Goal: Transaction & Acquisition: Book appointment/travel/reservation

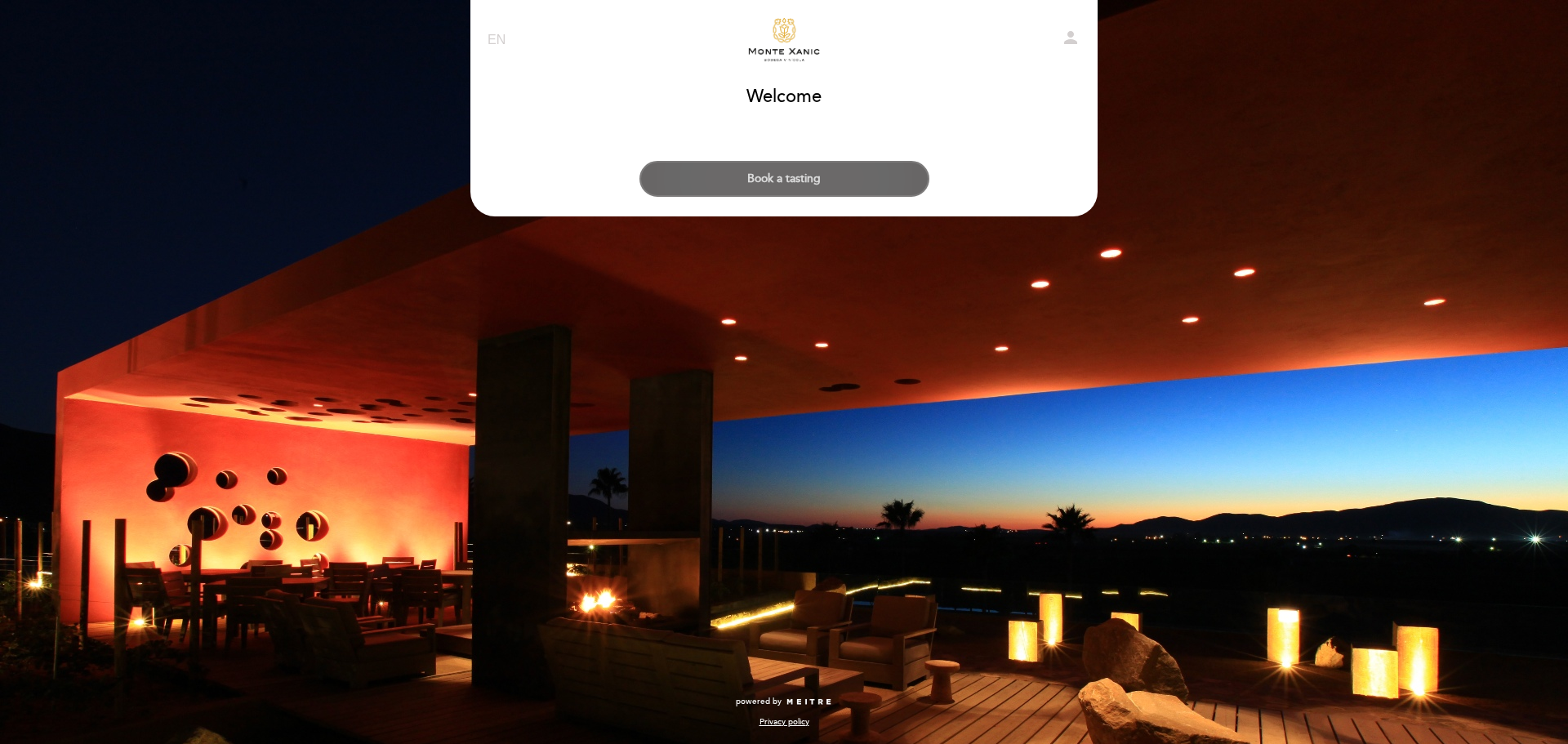
click at [842, 171] on button "Book a tasting" at bounding box center [784, 179] width 290 height 36
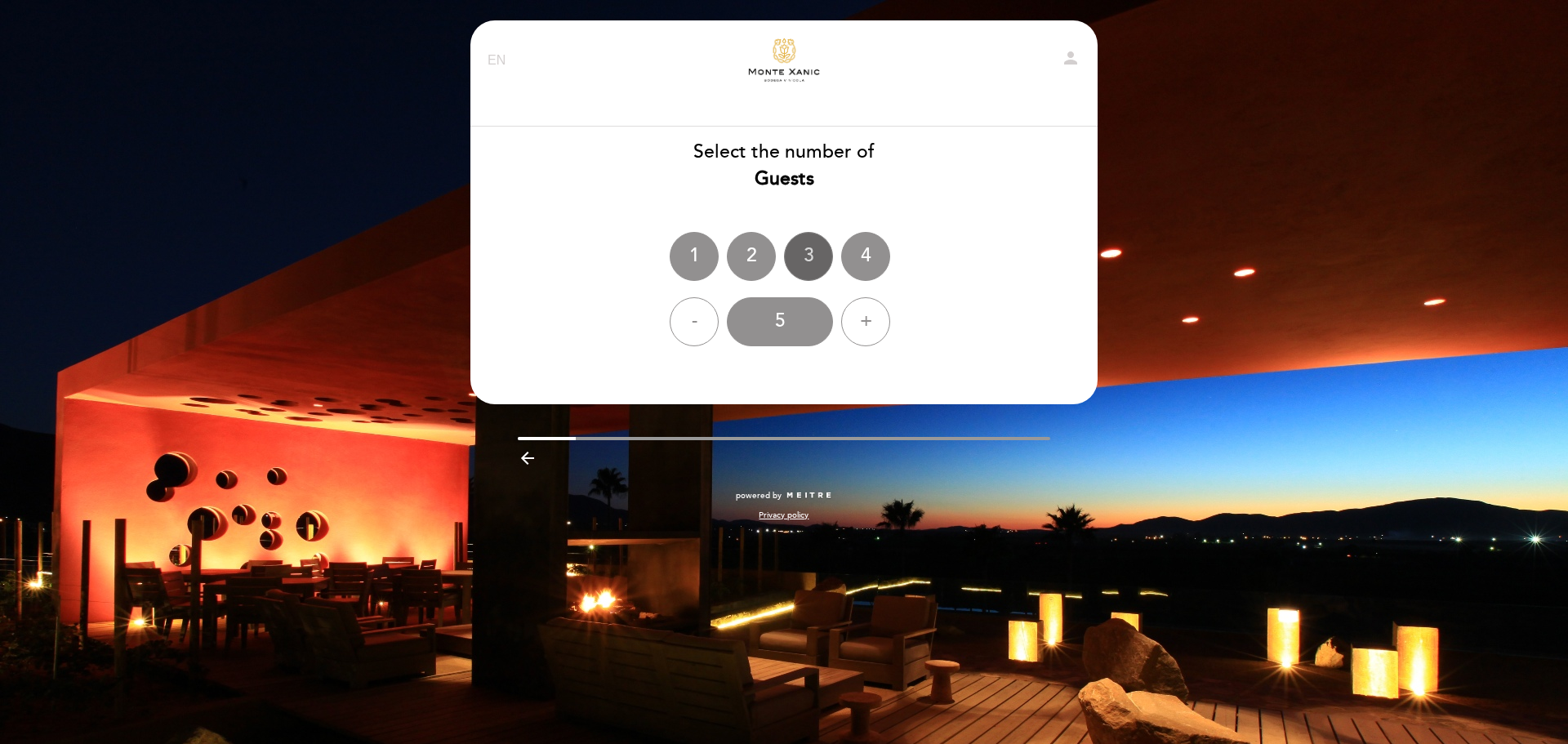
click at [808, 254] on div "3" at bounding box center [808, 256] width 49 height 49
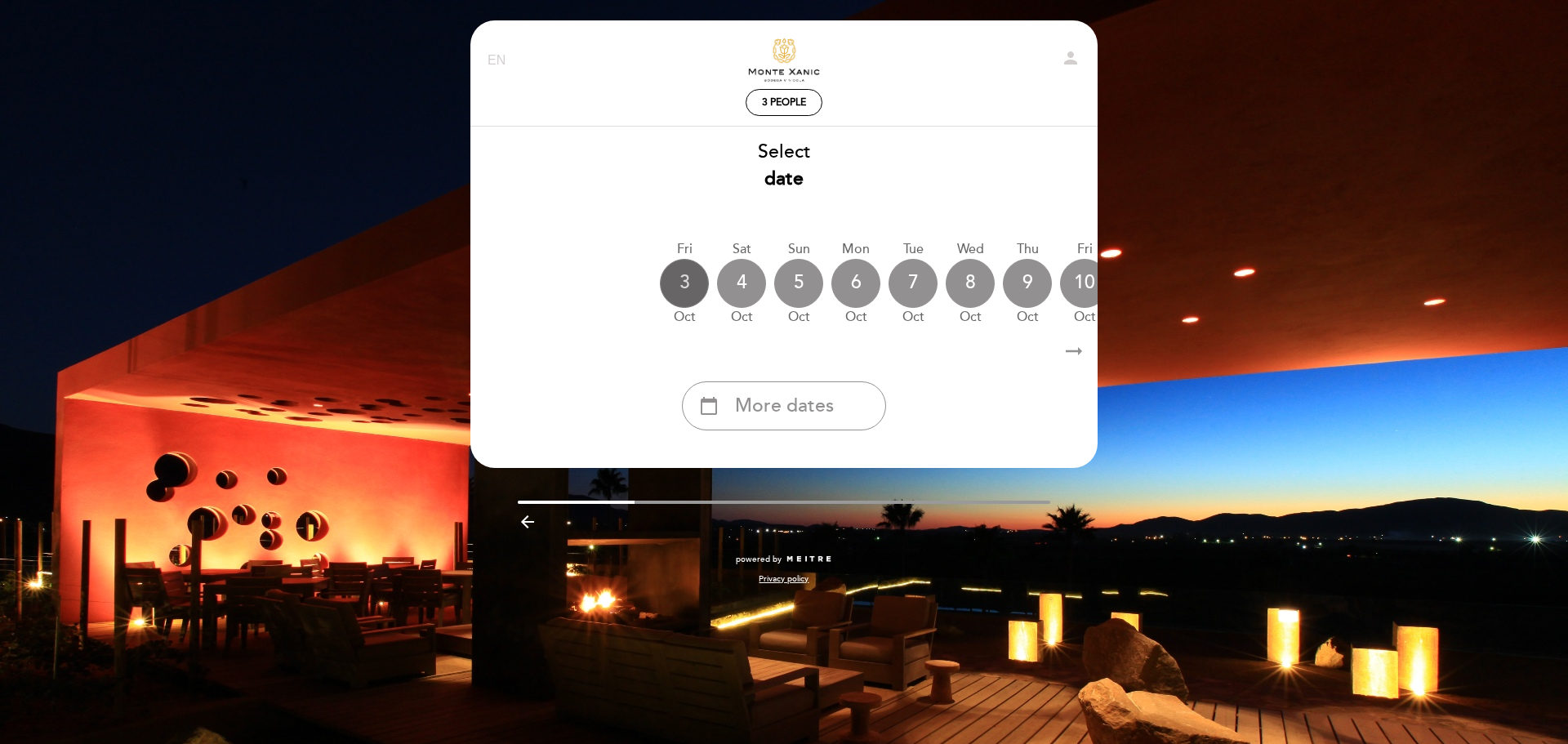
click at [679, 275] on div "3" at bounding box center [684, 283] width 49 height 49
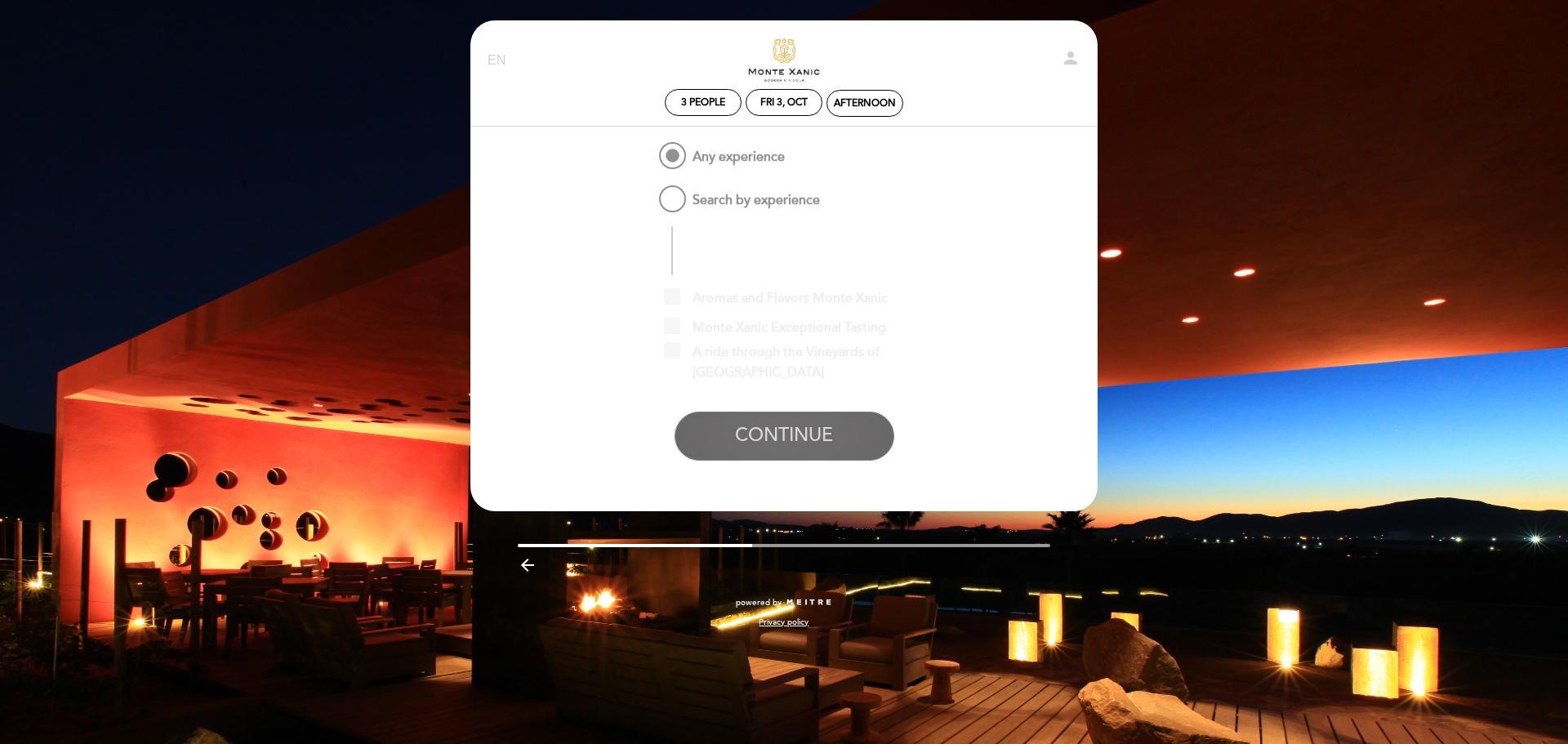
click at [793, 434] on button "CONTINUE" at bounding box center [784, 436] width 219 height 49
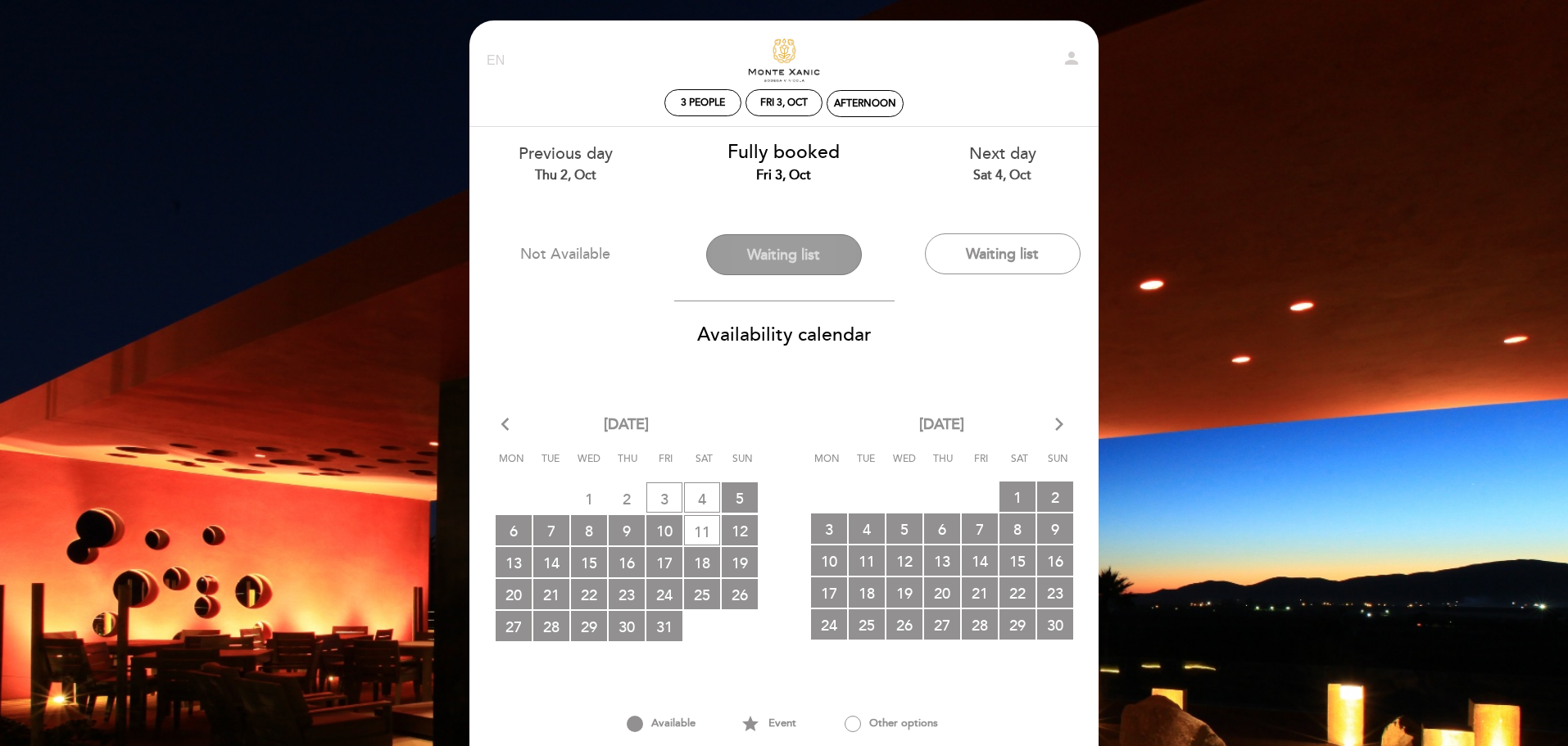
click at [817, 257] on button "Waiting list" at bounding box center [784, 255] width 156 height 41
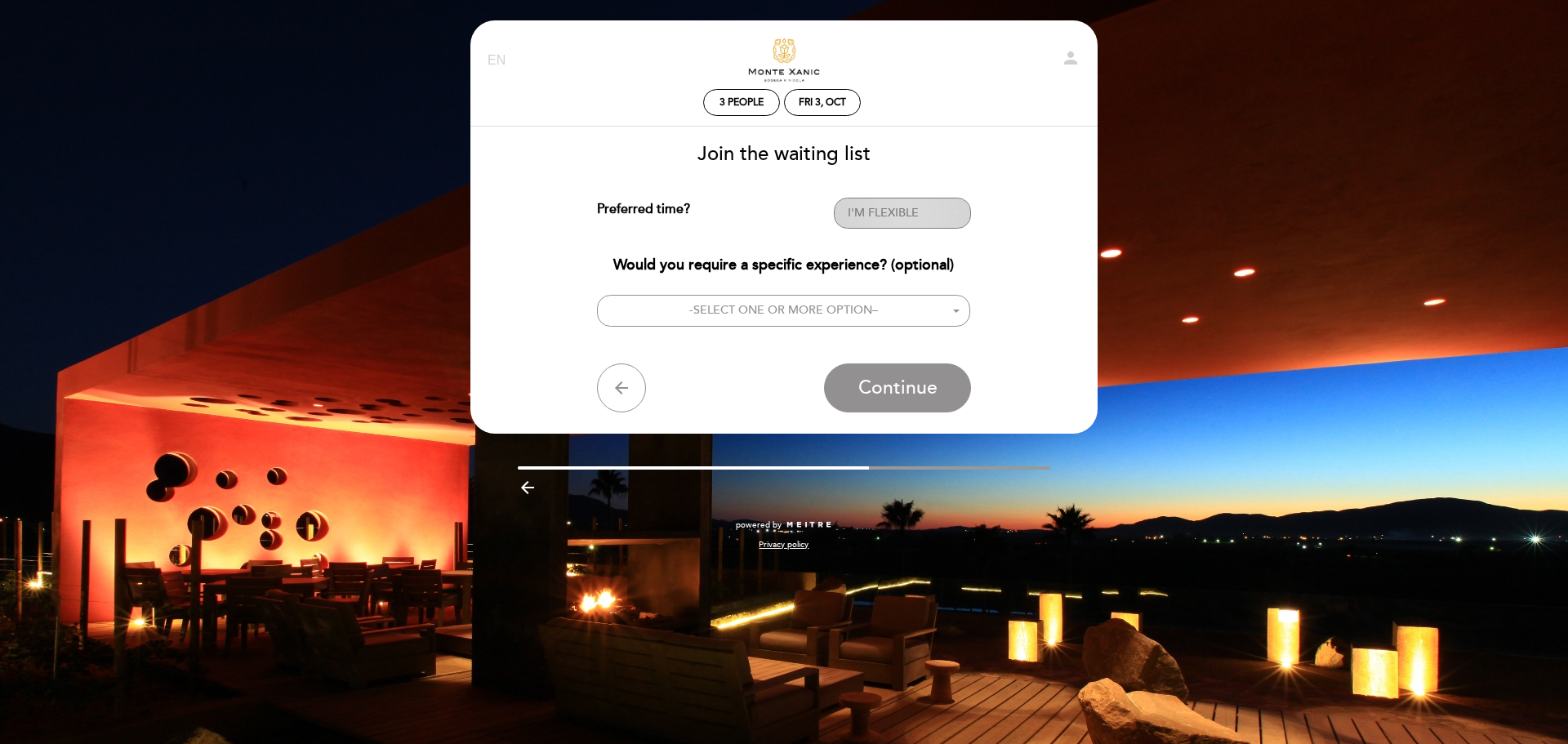
click at [871, 214] on span "I'M FLEXIBLE" at bounding box center [883, 213] width 71 height 14
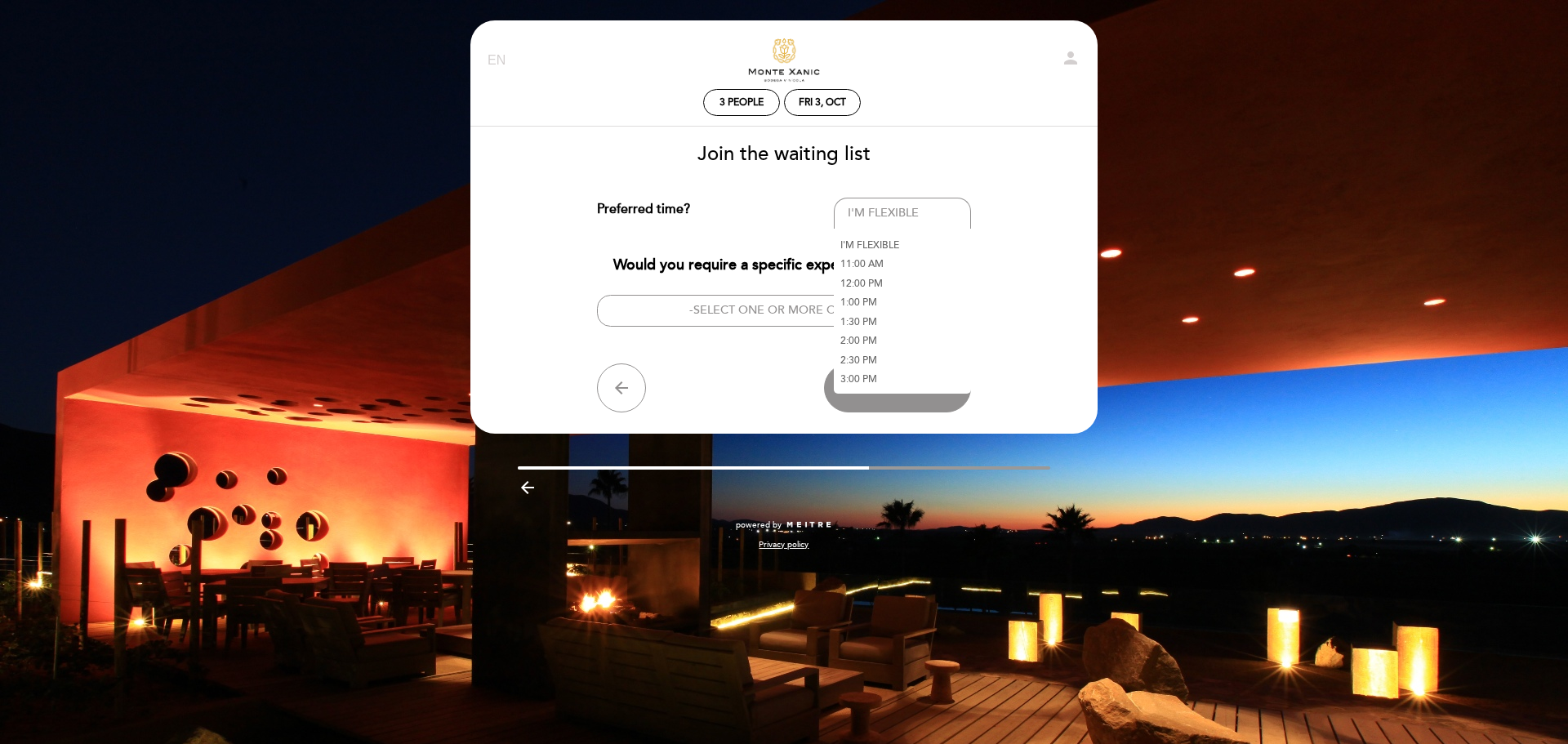
click at [866, 239] on link "I'M FLEXIBLE" at bounding box center [903, 245] width 137 height 20
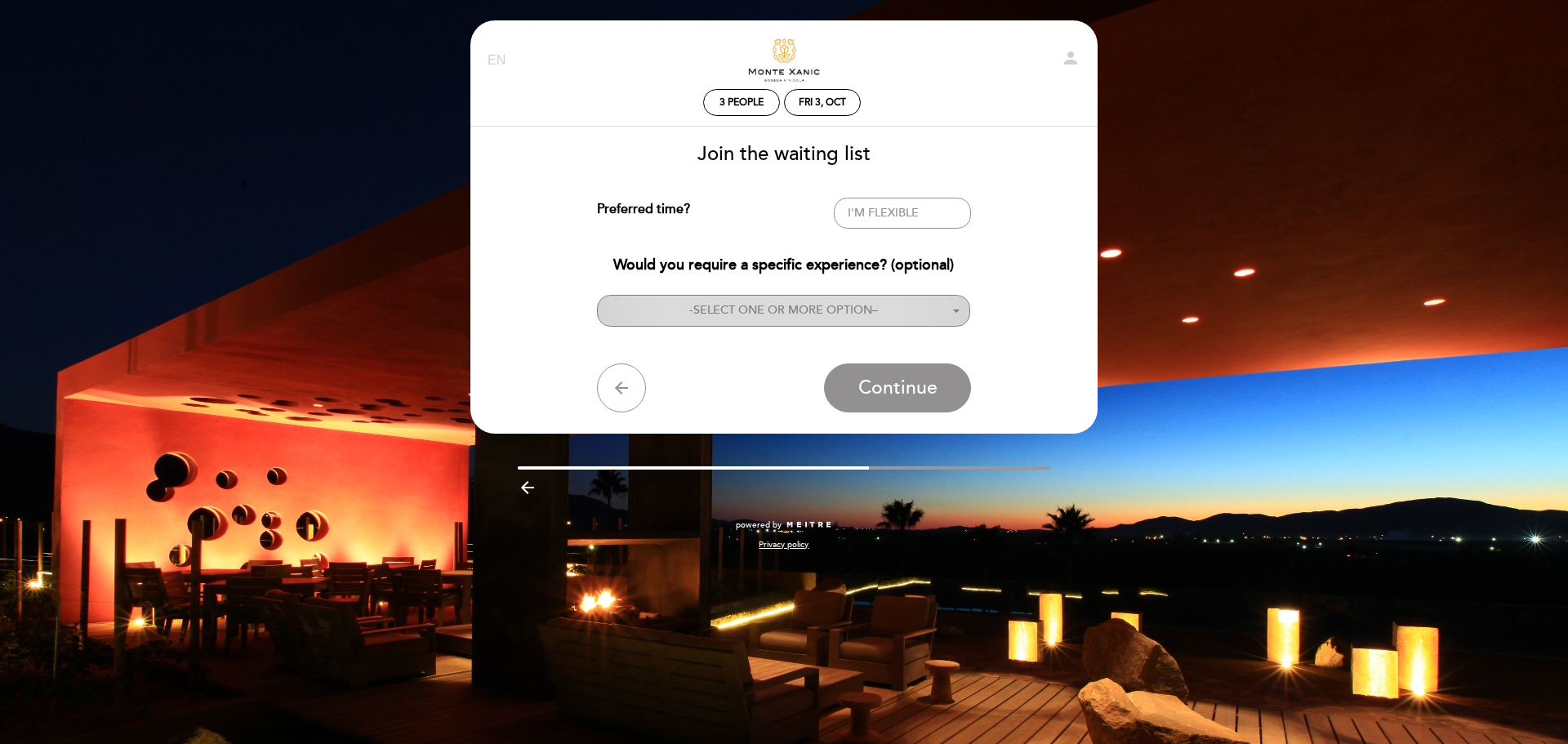
click at [808, 306] on span "SELECT ONE OR MORE OPTION" at bounding box center [783, 309] width 179 height 14
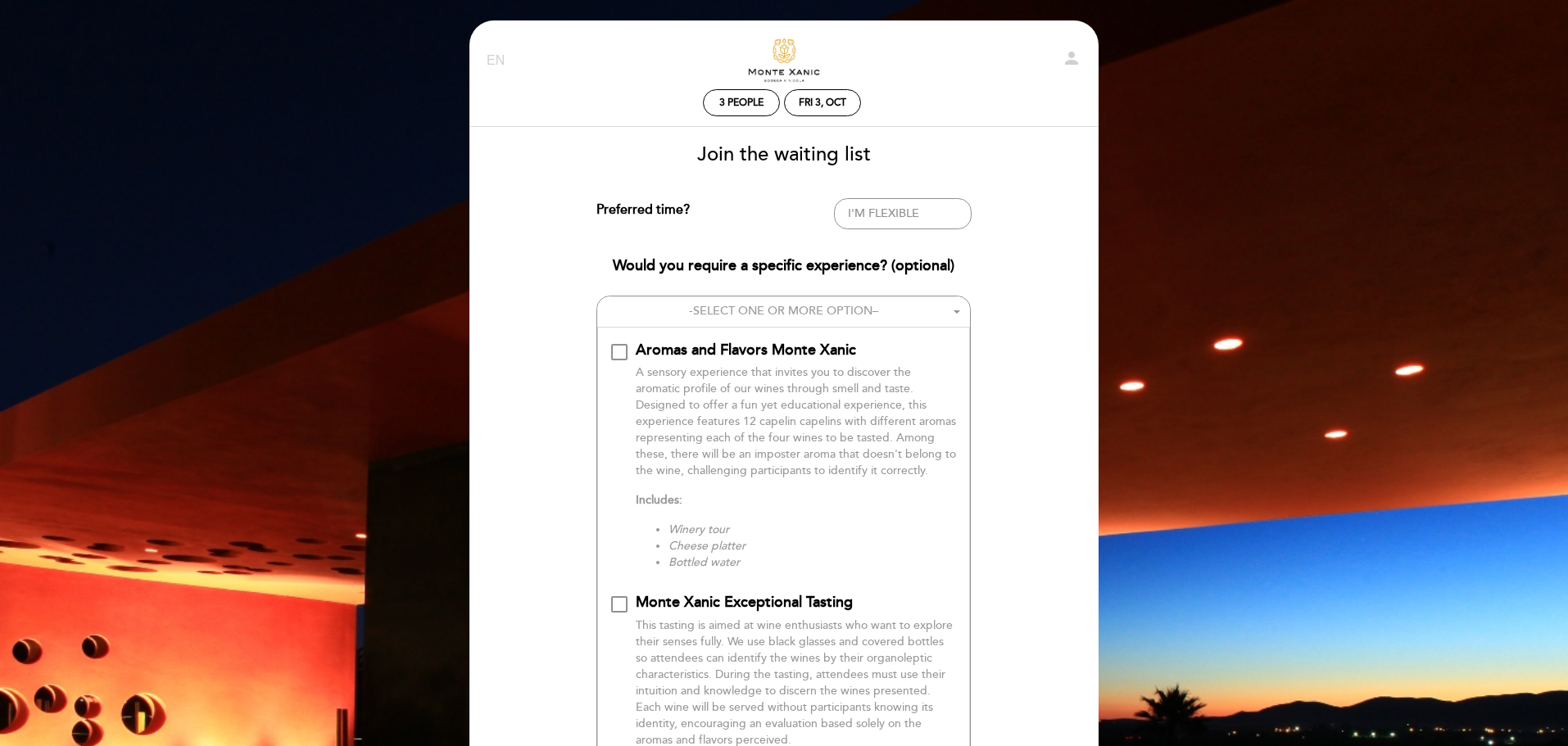
click at [957, 292] on div "Would you require a specific experience? (optional) - SELECT ONE OR MORE OPTION…" at bounding box center [784, 716] width 376 height 922
click at [951, 303] on button "- SELECT ONE OR MORE OPTION –" at bounding box center [783, 311] width 373 height 30
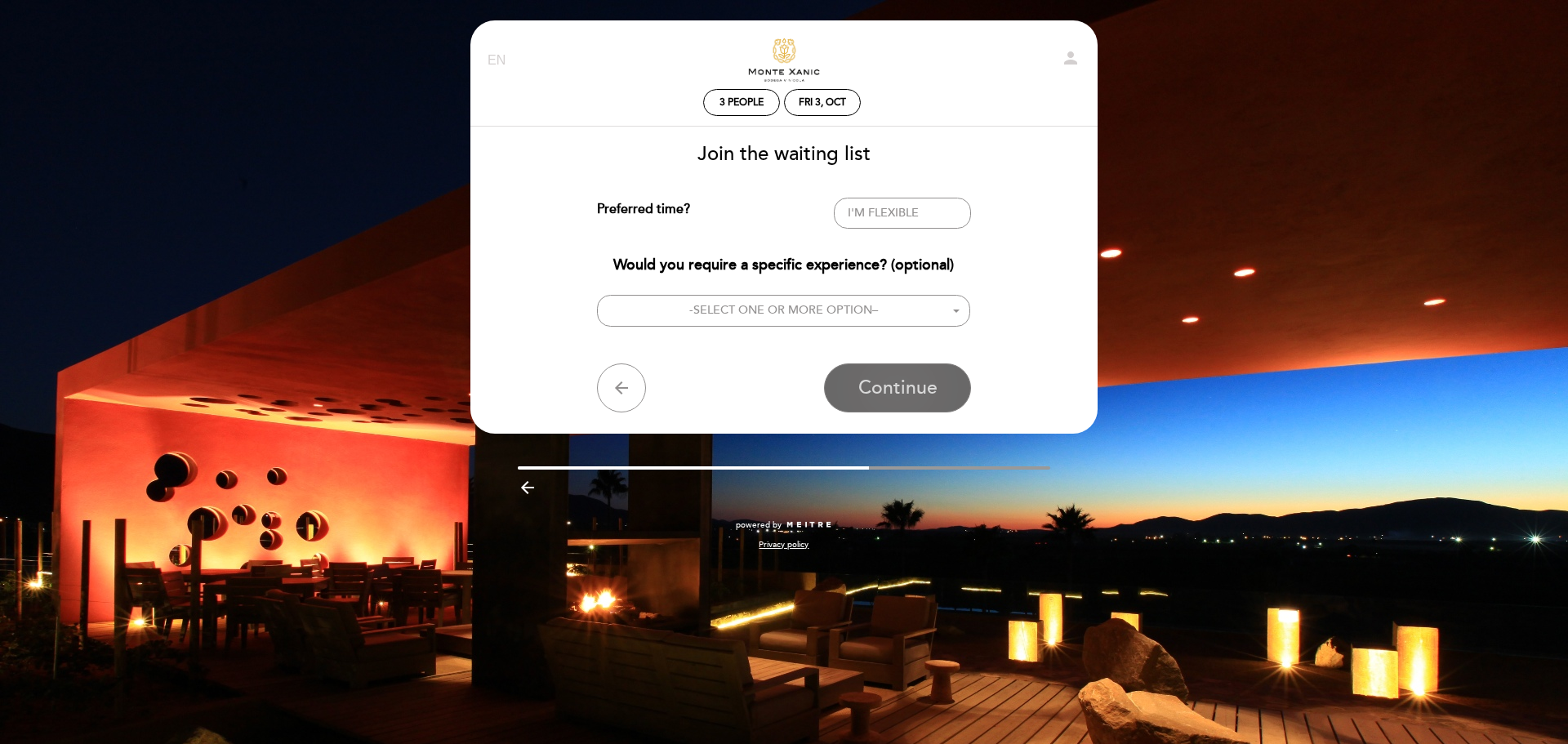
click at [871, 383] on span "Continue" at bounding box center [898, 388] width 80 height 22
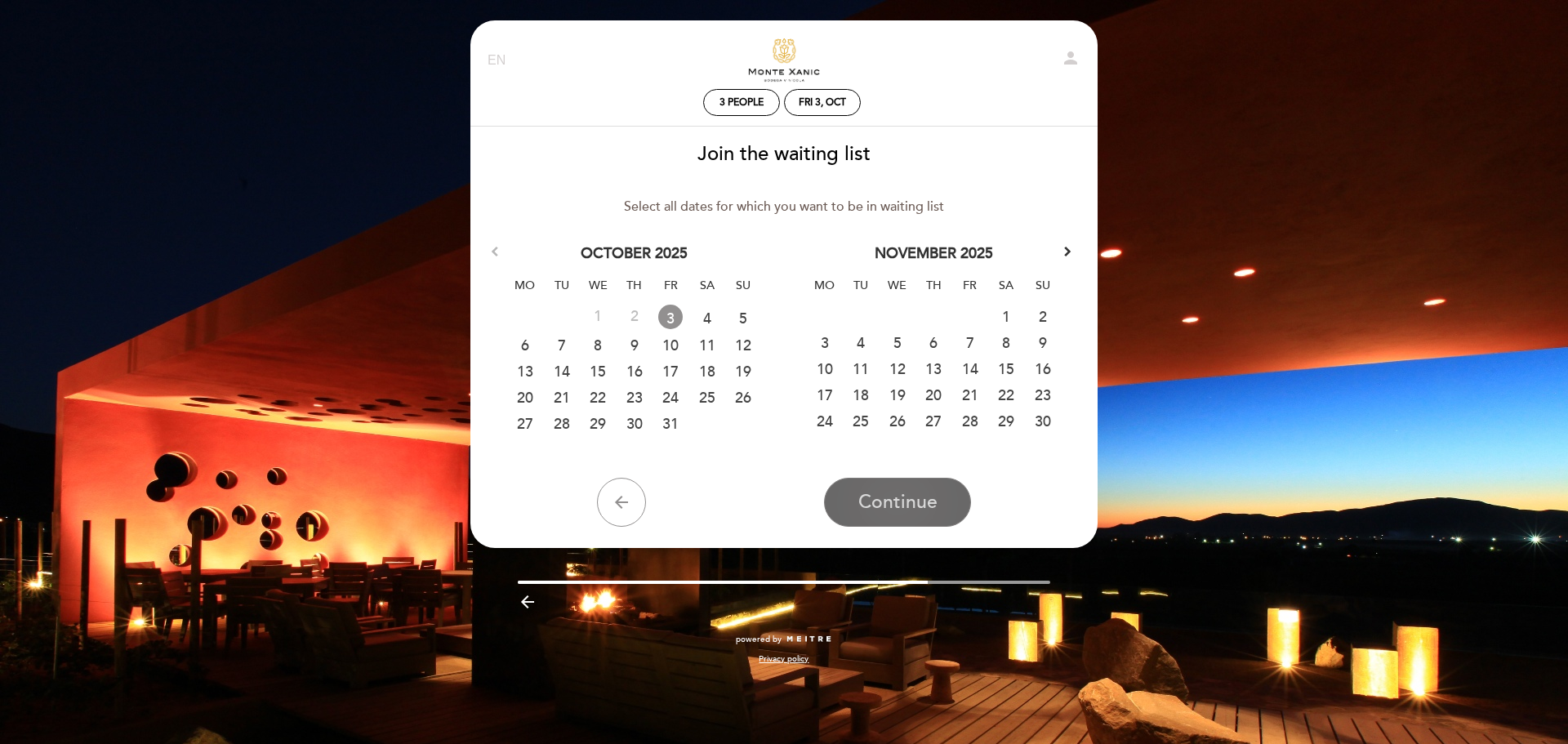
click at [934, 496] on span "Continue" at bounding box center [898, 502] width 80 height 22
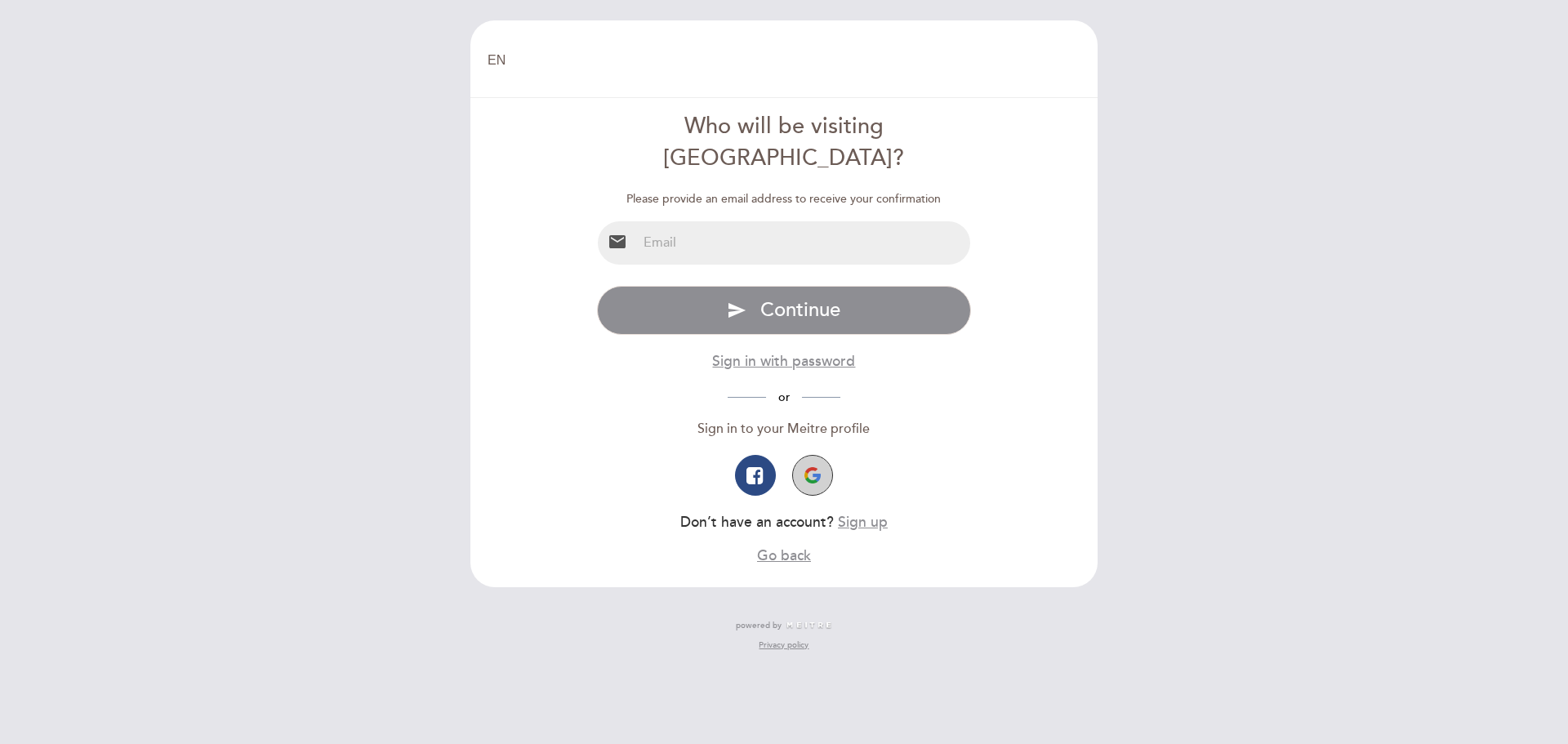
click at [814, 467] on img "button" at bounding box center [812, 474] width 16 height 16
click at [793, 221] on input "email" at bounding box center [804, 243] width 334 height 43
type input "jacquiflores71@gmail.com"
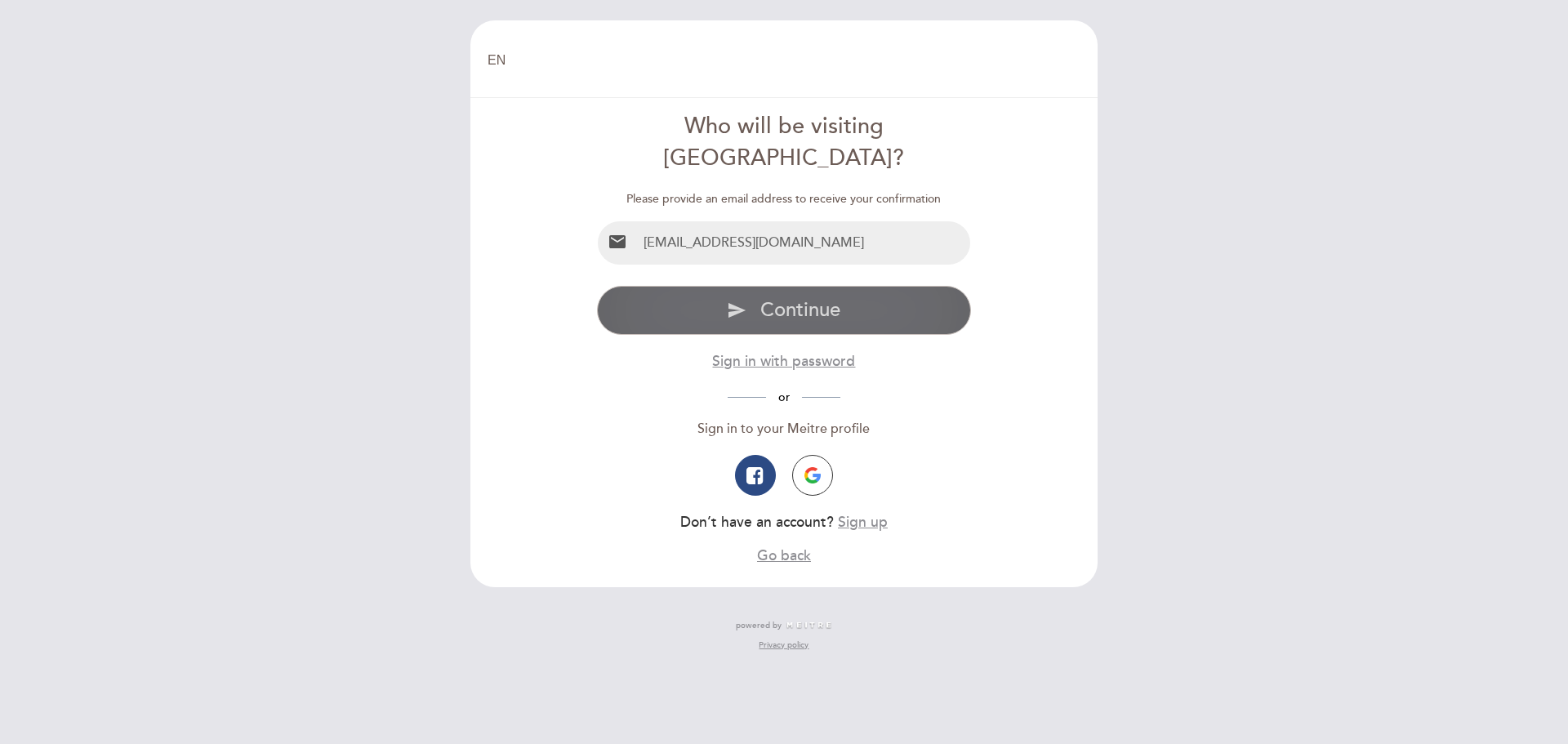
click at [814, 298] on span "Continue" at bounding box center [799, 309] width 80 height 23
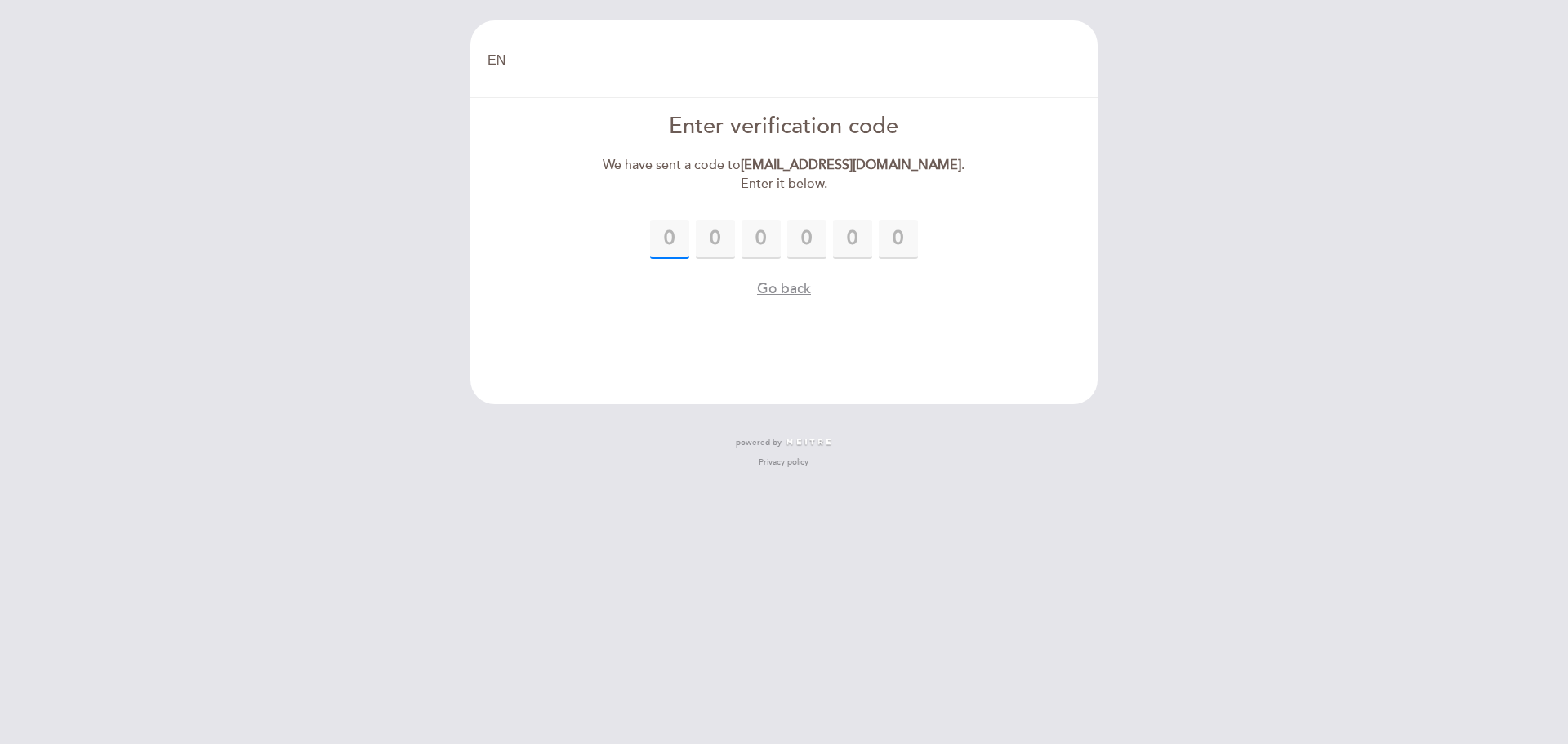
click at [668, 234] on input "text" at bounding box center [670, 239] width 39 height 39
type input "5"
type input "1"
type input "0"
type input "8"
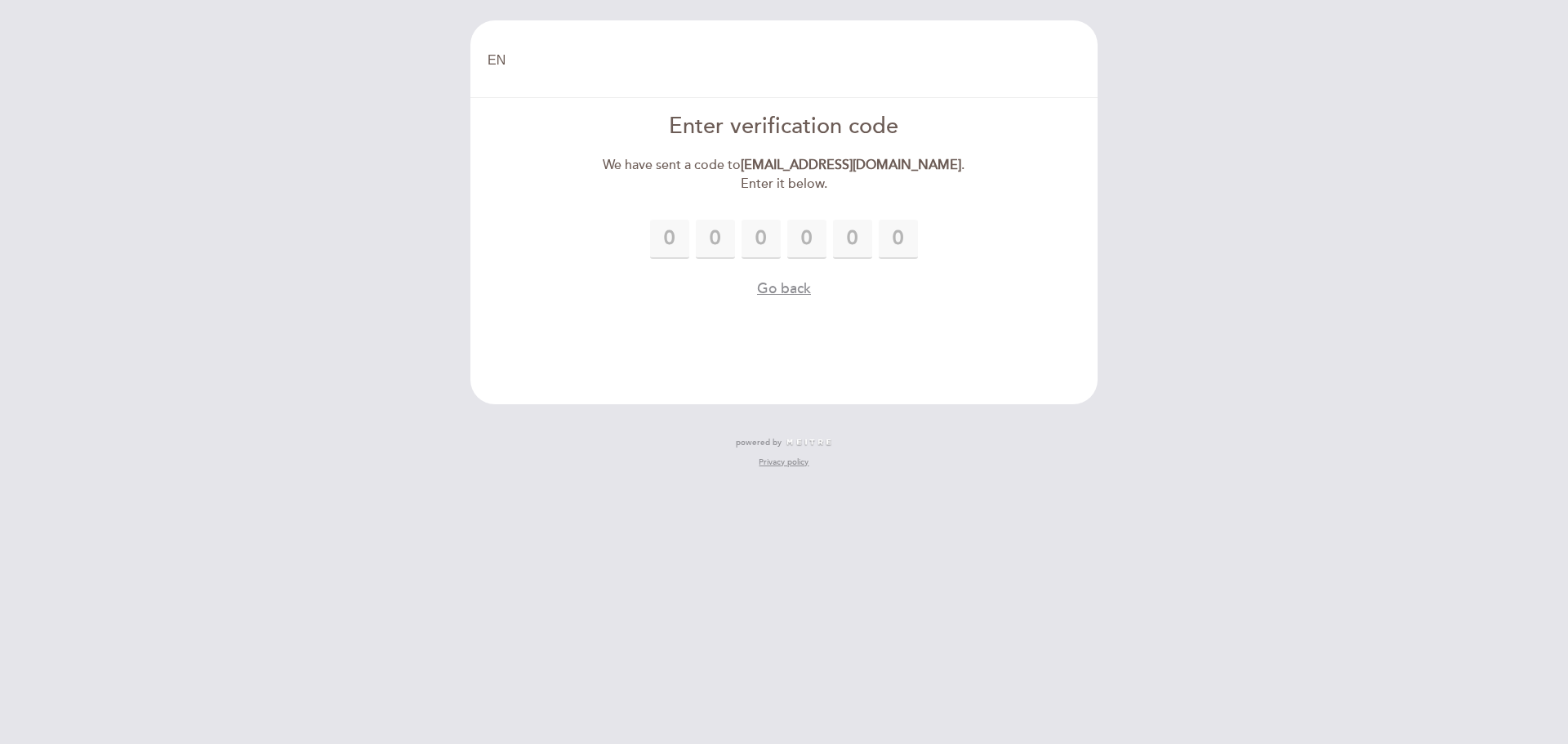
type input "5"
type input "0"
